Goal: Check status: Check status

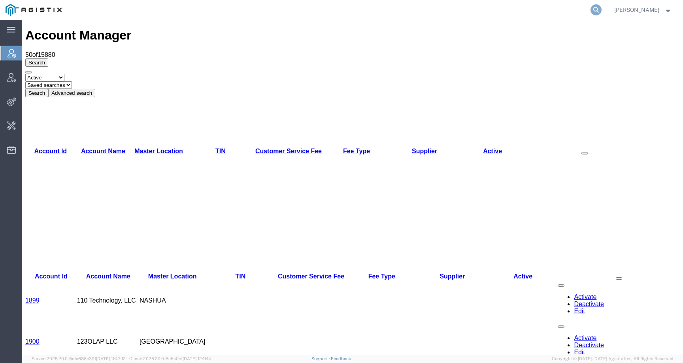
click at [601, 10] on icon at bounding box center [595, 9] width 11 height 11
click at [590, 10] on input "search" at bounding box center [470, 9] width 240 height 19
type input "LKQ"
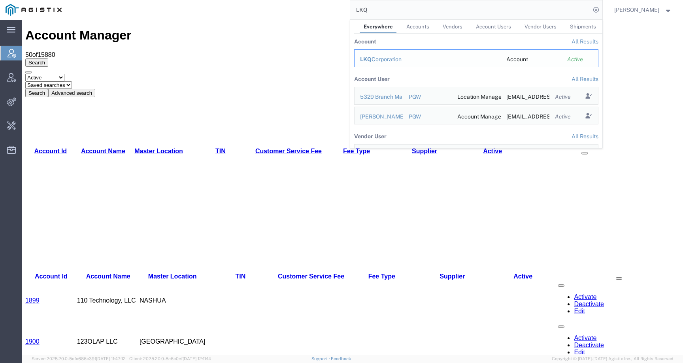
click at [393, 59] on div "LKQ Corporation" at bounding box center [427, 59] width 135 height 8
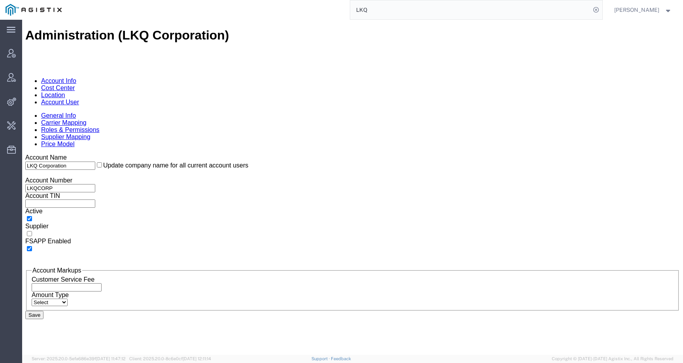
click at [65, 92] on link "Location" at bounding box center [53, 95] width 24 height 7
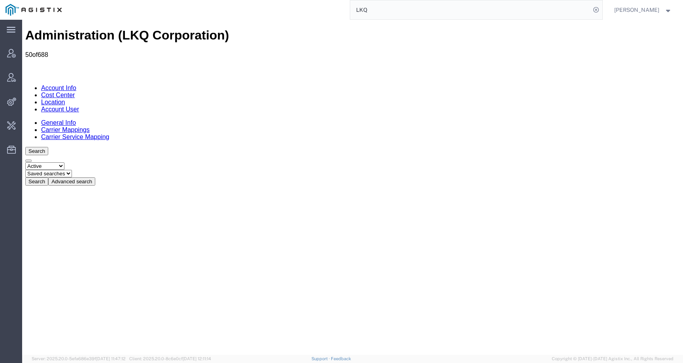
click at [95, 177] on button "Advanced search" at bounding box center [71, 181] width 47 height 8
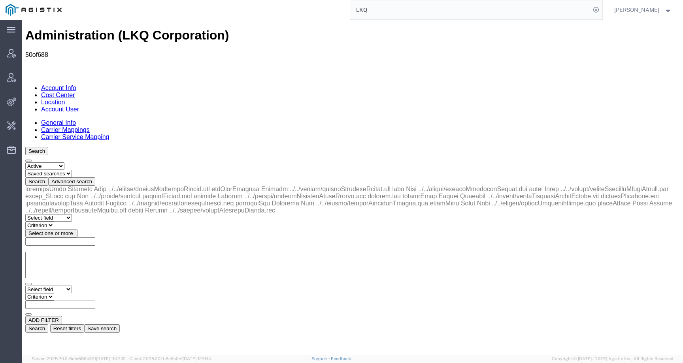
click at [75, 186] on div "Select field Address City Country County Location Name Location Num Master Loca…" at bounding box center [352, 259] width 654 height 147
click at [72, 286] on select "Select field Address City Country County Location Name Location Num Master Loca…" at bounding box center [48, 290] width 47 height 8
select select "locationName"
click at [25, 286] on select "Select field Address City Country County Location Name Location Num Master Loca…" at bounding box center [48, 290] width 47 height 8
click at [95, 301] on input "text" at bounding box center [60, 305] width 70 height 8
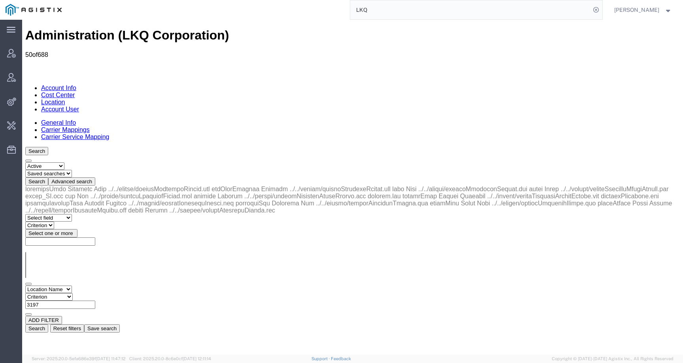
type input "3197"
click at [73, 293] on select "Criterion contains does not contain is is blank is not blank starts with" at bounding box center [48, 297] width 47 height 8
select select "contains"
click at [73, 293] on select "Criterion contains does not contain is is blank is not blank starts with" at bounding box center [48, 297] width 47 height 8
click at [48, 324] on button "Search" at bounding box center [36, 328] width 23 height 8
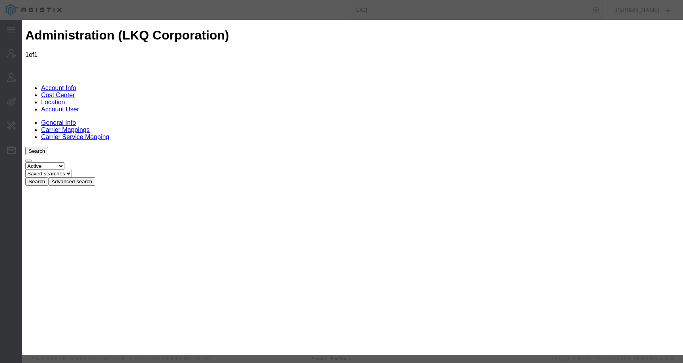
select select "COSTCENTER"
paste input "[EMAIL_ADDRESS][DOMAIN_NAME]"
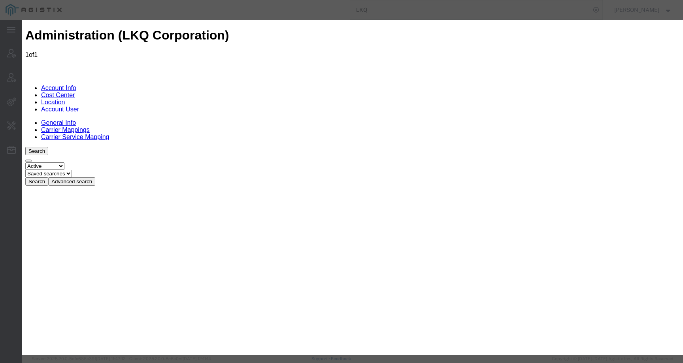
type input "[EMAIL_ADDRESS][DOMAIN_NAME]"
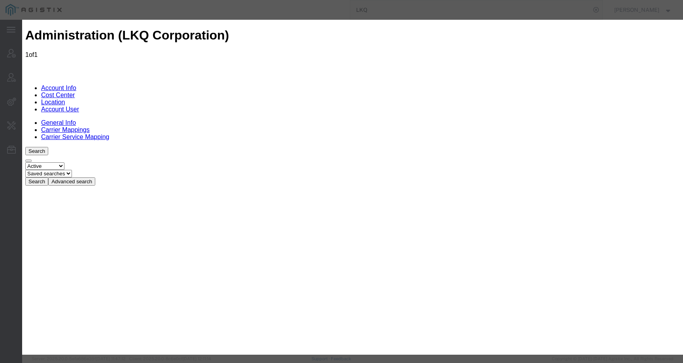
select select "COSTCENTER"
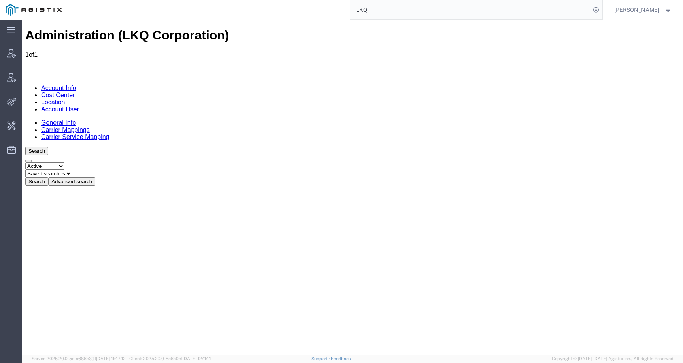
click at [603, 7] on form "LKQ" at bounding box center [476, 10] width 253 height 20
click at [601, 8] on icon at bounding box center [595, 9] width 11 height 11
click at [590, 11] on form at bounding box center [596, 10] width 13 height 20
click at [600, 10] on icon at bounding box center [595, 9] width 11 height 11
click at [576, 12] on input "search" at bounding box center [470, 9] width 240 height 19
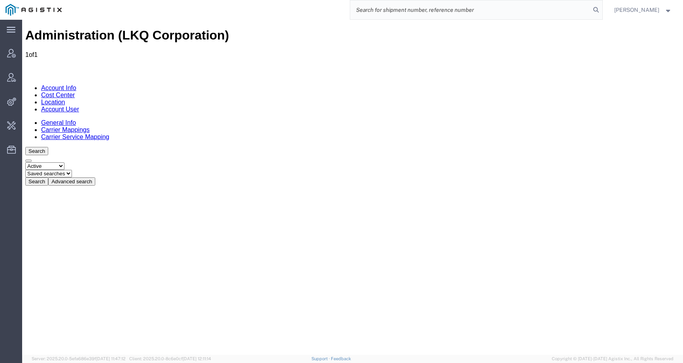
paste input "57048537"
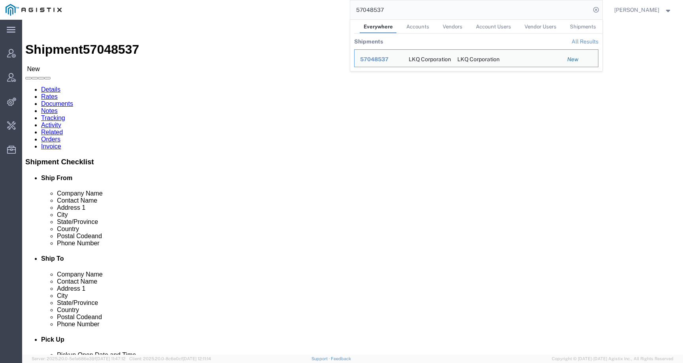
drag, startPoint x: 399, startPoint y: 9, endPoint x: 350, endPoint y: 9, distance: 49.0
click at [350, 9] on div "57048537 Everywhere Accounts Vendors Account Users Vendor Users Shipments Shipm…" at bounding box center [334, 10] width 535 height 20
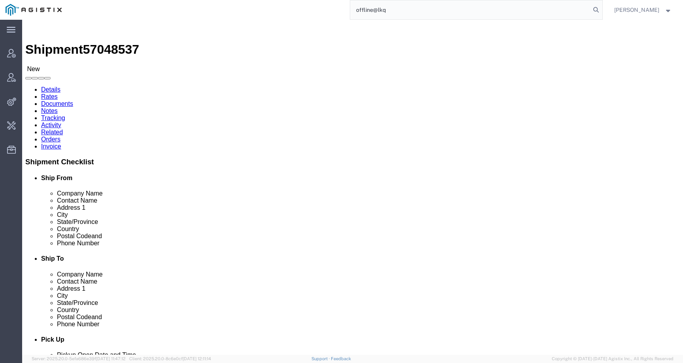
type input "offline@lkq"
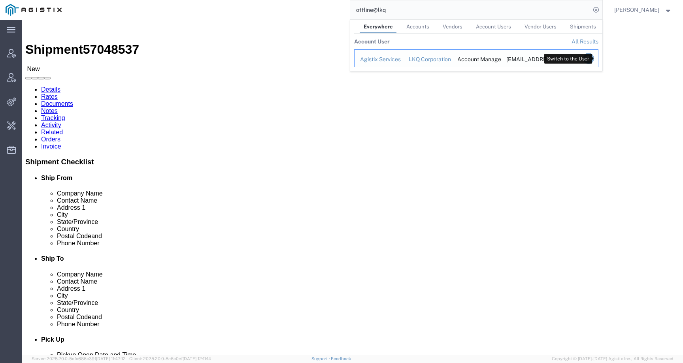
click at [594, 58] on icon "Search Results" at bounding box center [587, 58] width 11 height 11
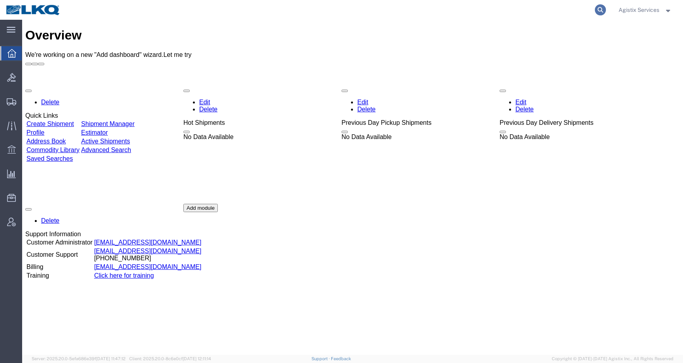
click at [598, 7] on icon at bounding box center [600, 9] width 11 height 11
click at [580, 7] on input "search" at bounding box center [474, 9] width 240 height 19
paste input "57048537"
type input "57048537"
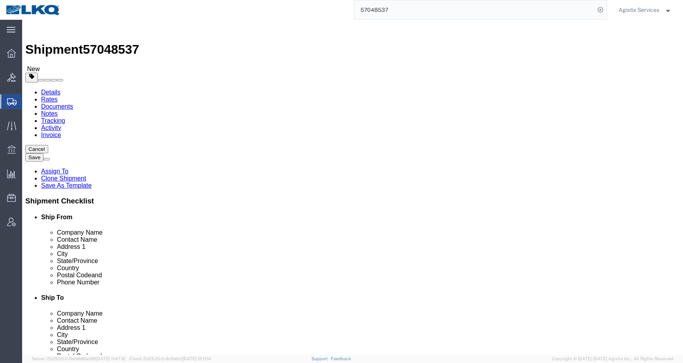
select select "27852"
select select "27910"
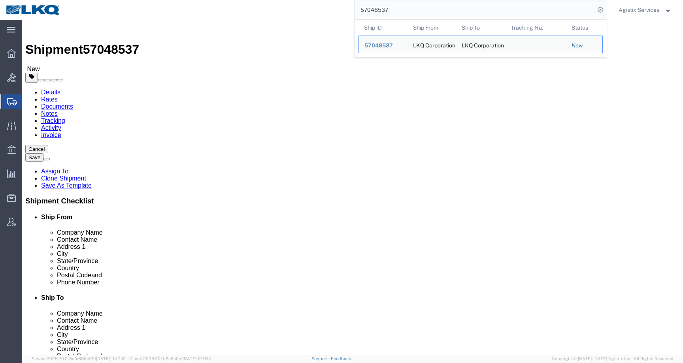
click icon
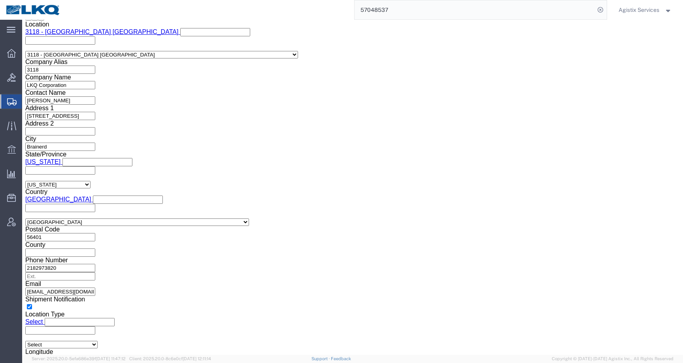
scroll to position [601, 0]
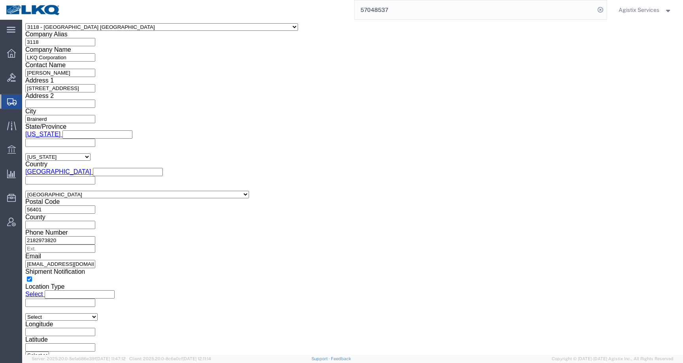
click ul "[EMAIL_ADDRESS][DOMAIN_NAME]"
paste input "57048537"
type input "5"
paste input "[EMAIL_ADDRESS][DOMAIN_NAME]"
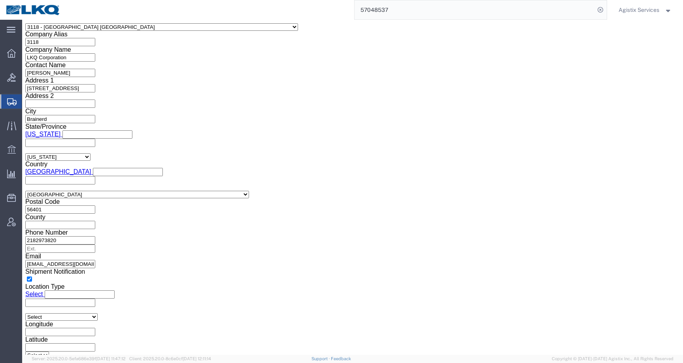
type input "[EMAIL_ADDRESS][DOMAIN_NAME]"
click div "Message"
click at [46, 16] on link at bounding box center [33, 9] width 55 height 15
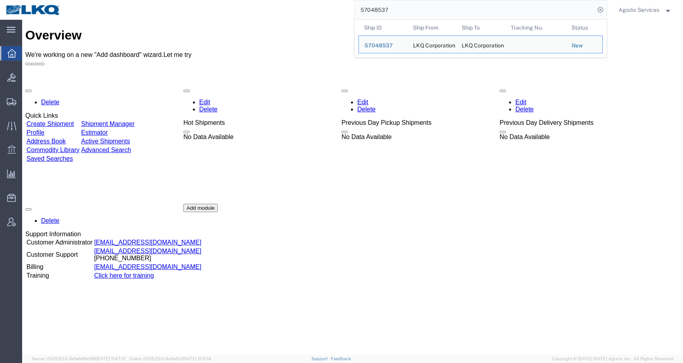
click at [413, 7] on input "57048537" at bounding box center [474, 9] width 240 height 19
click at [380, 44] on span "57048537" at bounding box center [378, 45] width 28 height 6
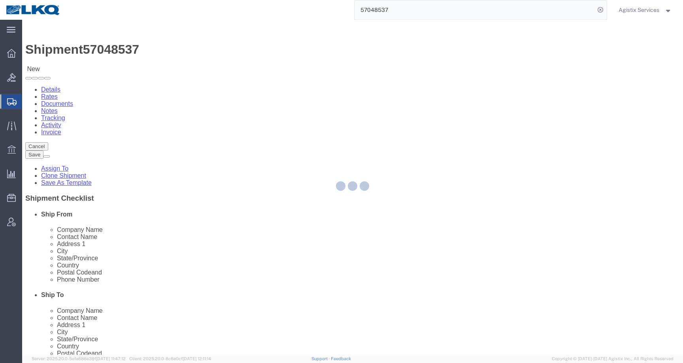
select select "27852"
select select "27910"
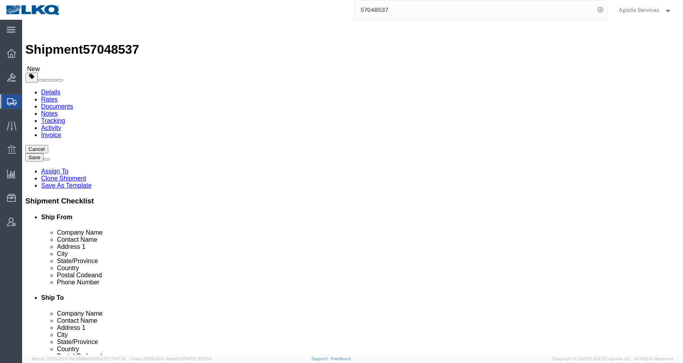
click icon
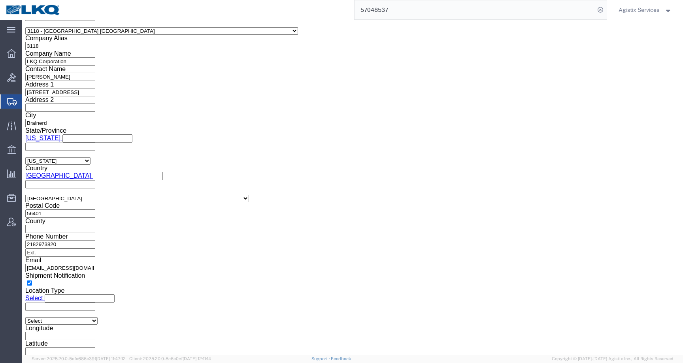
scroll to position [605, 0]
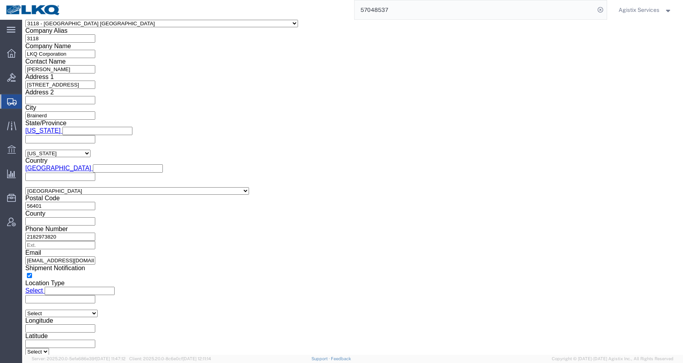
click icon
click ul "[EMAIL_ADDRESS][DOMAIN_NAME]"
paste input "[EMAIL_ADDRESS][DOMAIN_NAME]"
type input "[EMAIL_ADDRESS][DOMAIN_NAME]"
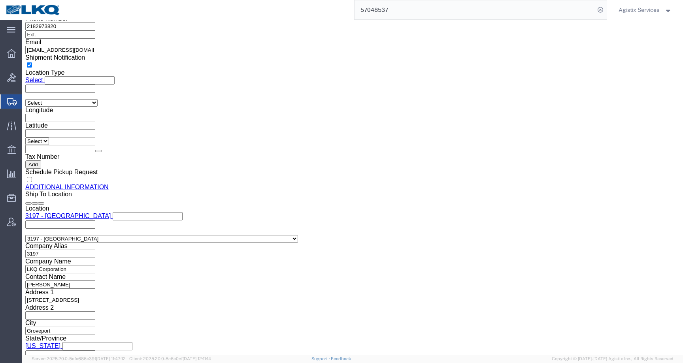
scroll to position [624, 0]
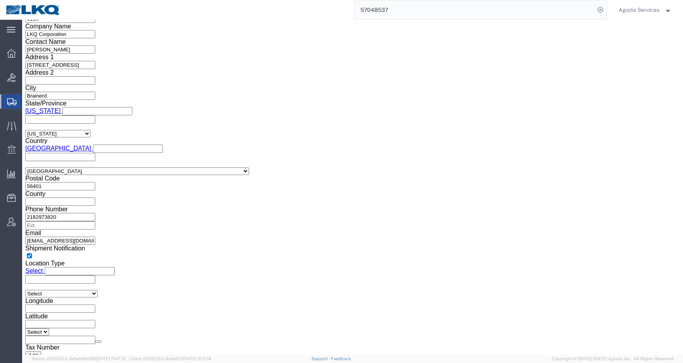
click textarea
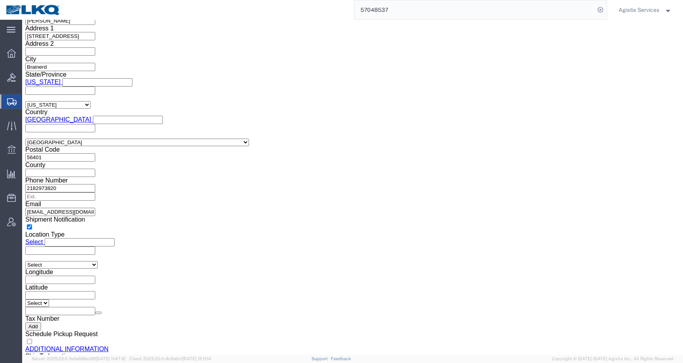
scroll to position [678, 0]
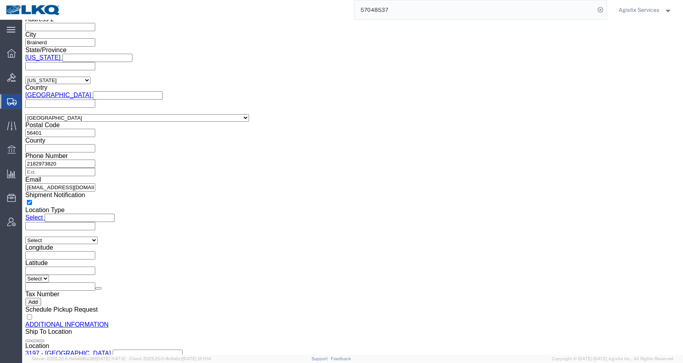
click link "Shipment Information"
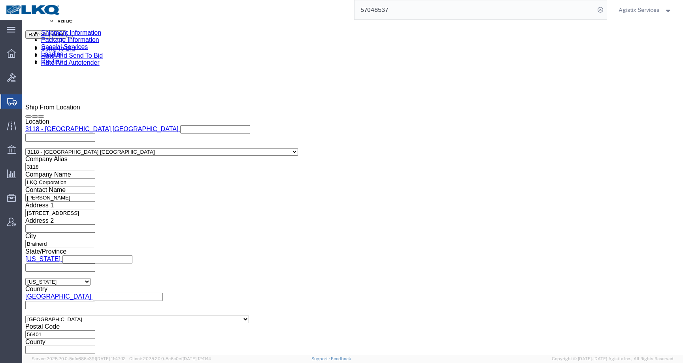
click link "Special Services"
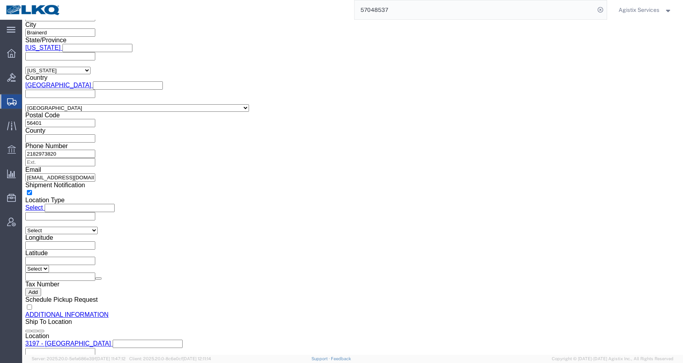
scroll to position [680, 0]
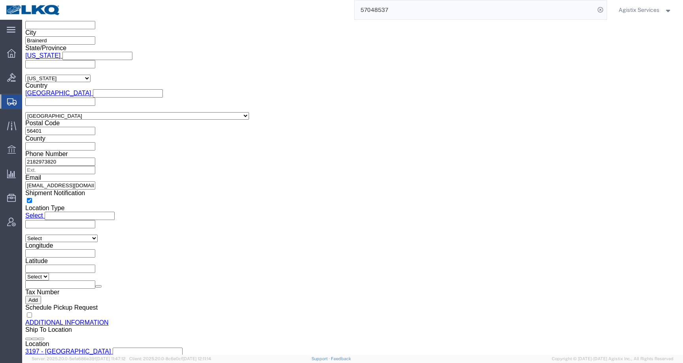
click icon
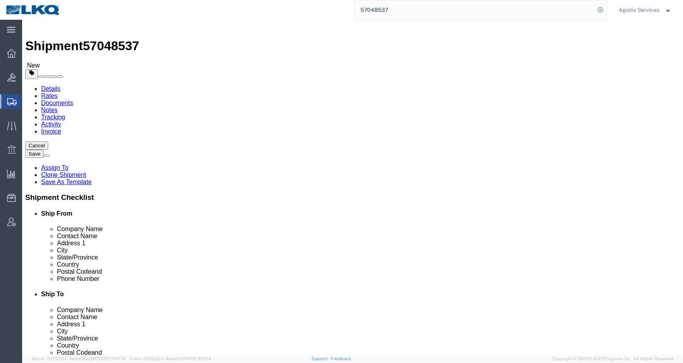
click link "Shipment Information"
click link "Special Services"
click at [13, 106] on div at bounding box center [11, 101] width 22 height 14
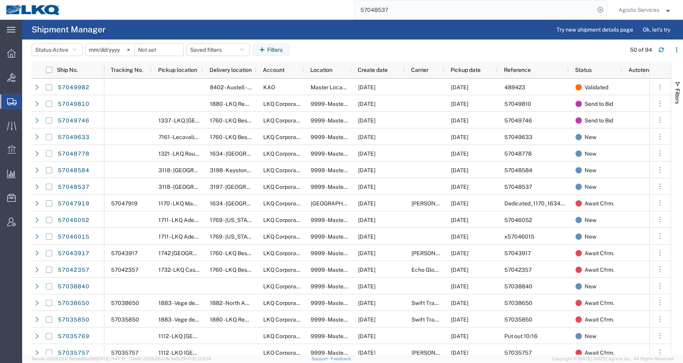
click at [526, 15] on input "57048537" at bounding box center [474, 9] width 240 height 19
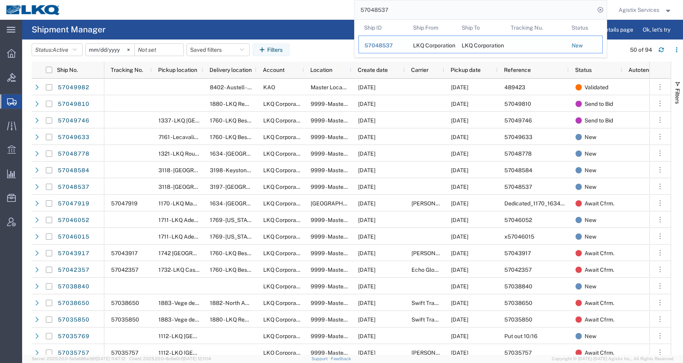
click at [374, 46] on span "57048537" at bounding box center [378, 45] width 28 height 6
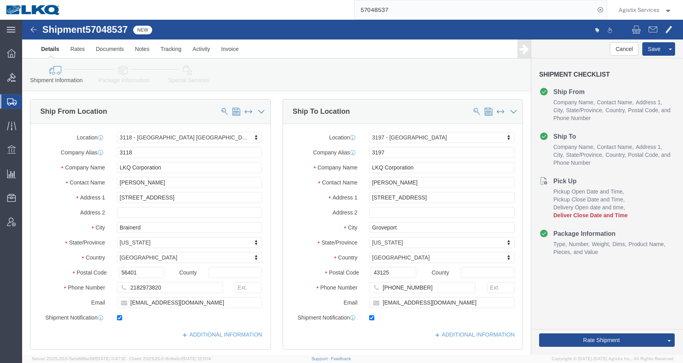
click icon
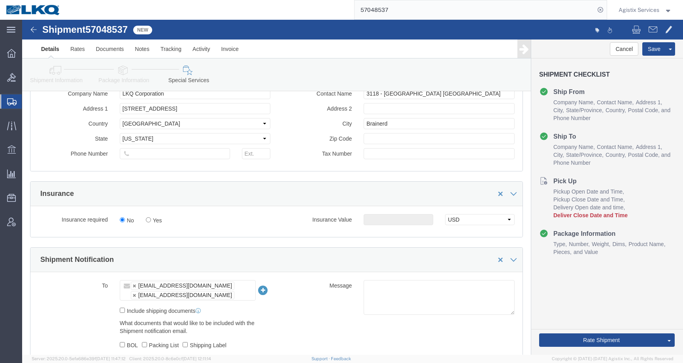
scroll to position [531, 0]
click at [643, 9] on span "Agistix Services" at bounding box center [638, 10] width 41 height 9
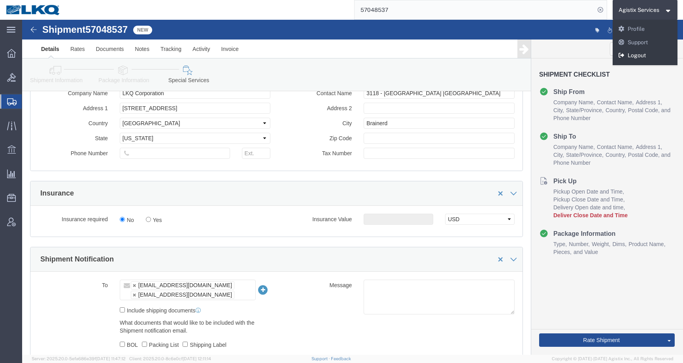
click at [635, 59] on link "Logout" at bounding box center [644, 55] width 65 height 13
